Goal: Navigation & Orientation: Understand site structure

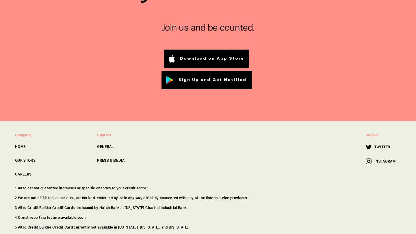
scroll to position [1934, 0]
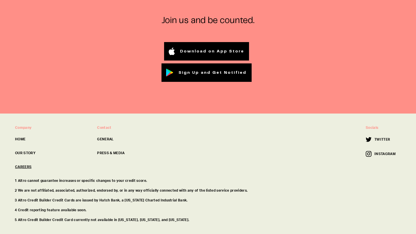
click at [29, 164] on link "CAREERS" at bounding box center [51, 166] width 73 height 5
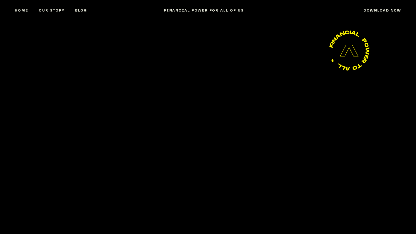
scroll to position [1934, 0]
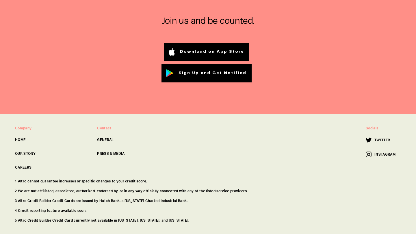
click at [27, 151] on link "OUR STORY" at bounding box center [51, 153] width 73 height 5
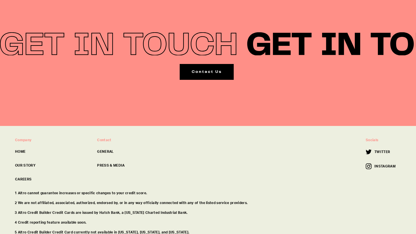
scroll to position [2409, 0]
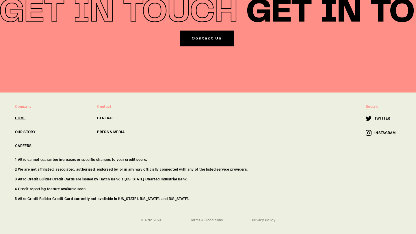
click at [22, 116] on link "HOME" at bounding box center [51, 118] width 73 height 5
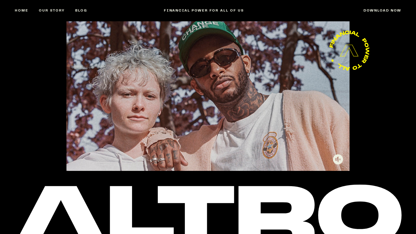
scroll to position [2409, 0]
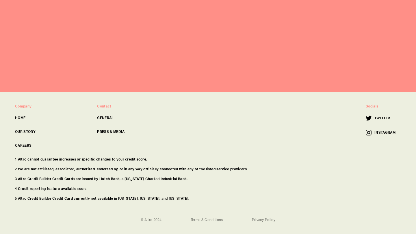
scroll to position [1934, 0]
